Goal: Navigation & Orientation: Find specific page/section

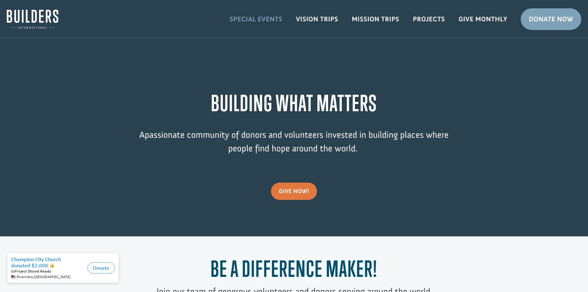
click at [251, 19] on link "Special Events" at bounding box center [256, 19] width 66 height 18
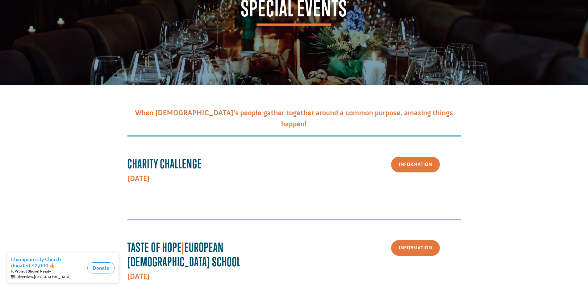
scroll to position [62, 0]
click at [404, 167] on link "Information" at bounding box center [415, 164] width 49 height 16
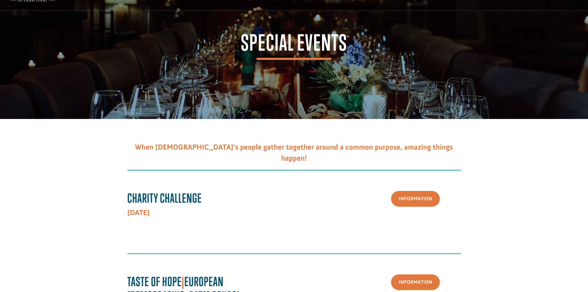
scroll to position [0, 0]
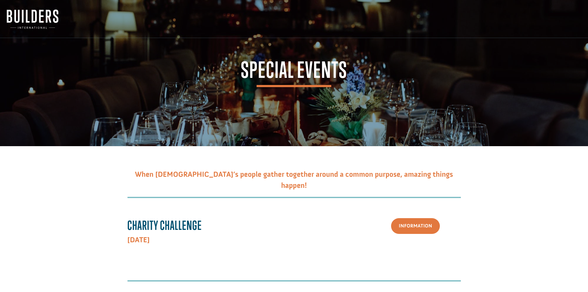
click at [35, 24] on img at bounding box center [33, 19] width 52 height 19
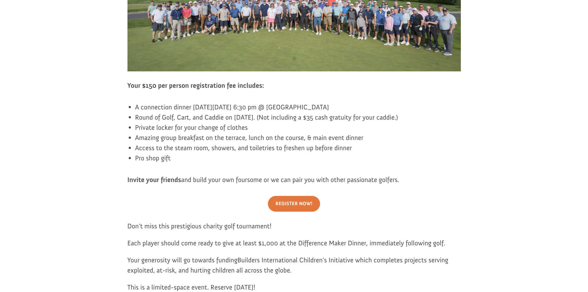
scroll to position [463, 0]
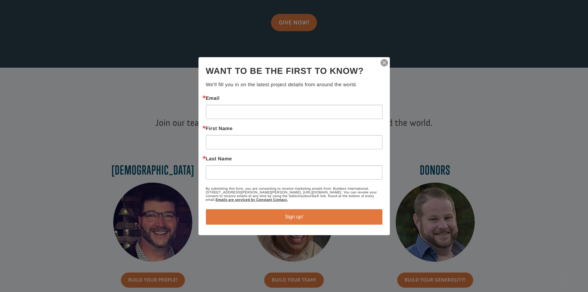
scroll to position [124, 0]
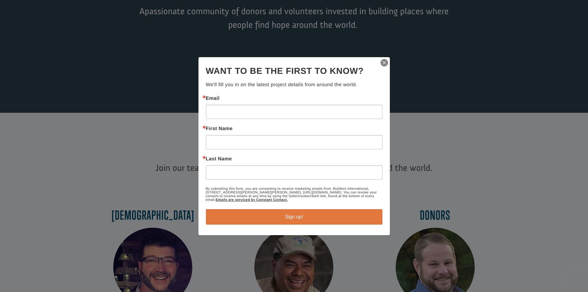
click at [386, 62] on img "button" at bounding box center [384, 62] width 9 height 9
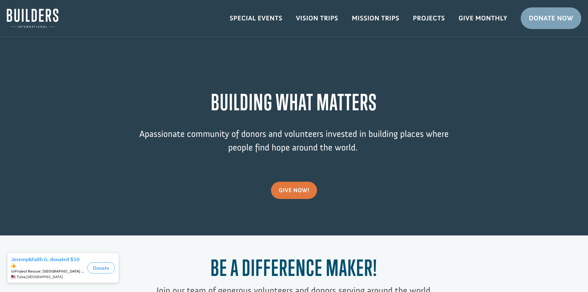
scroll to position [0, 0]
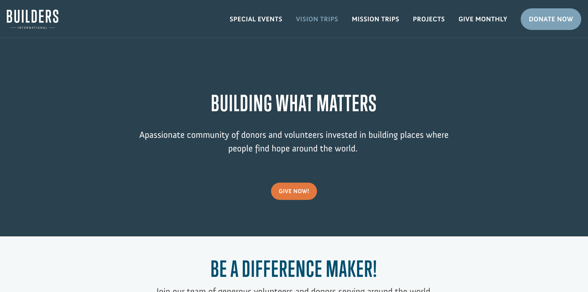
click at [310, 15] on link "Vision Trips" at bounding box center [317, 19] width 56 height 18
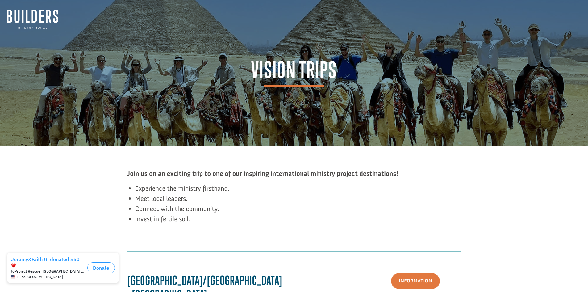
click at [16, 14] on img at bounding box center [33, 19] width 52 height 19
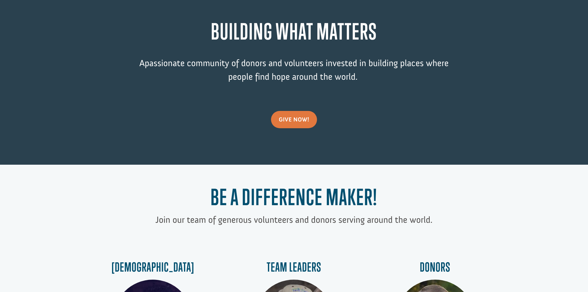
scroll to position [31, 0]
